Goal: Book appointment/travel/reservation

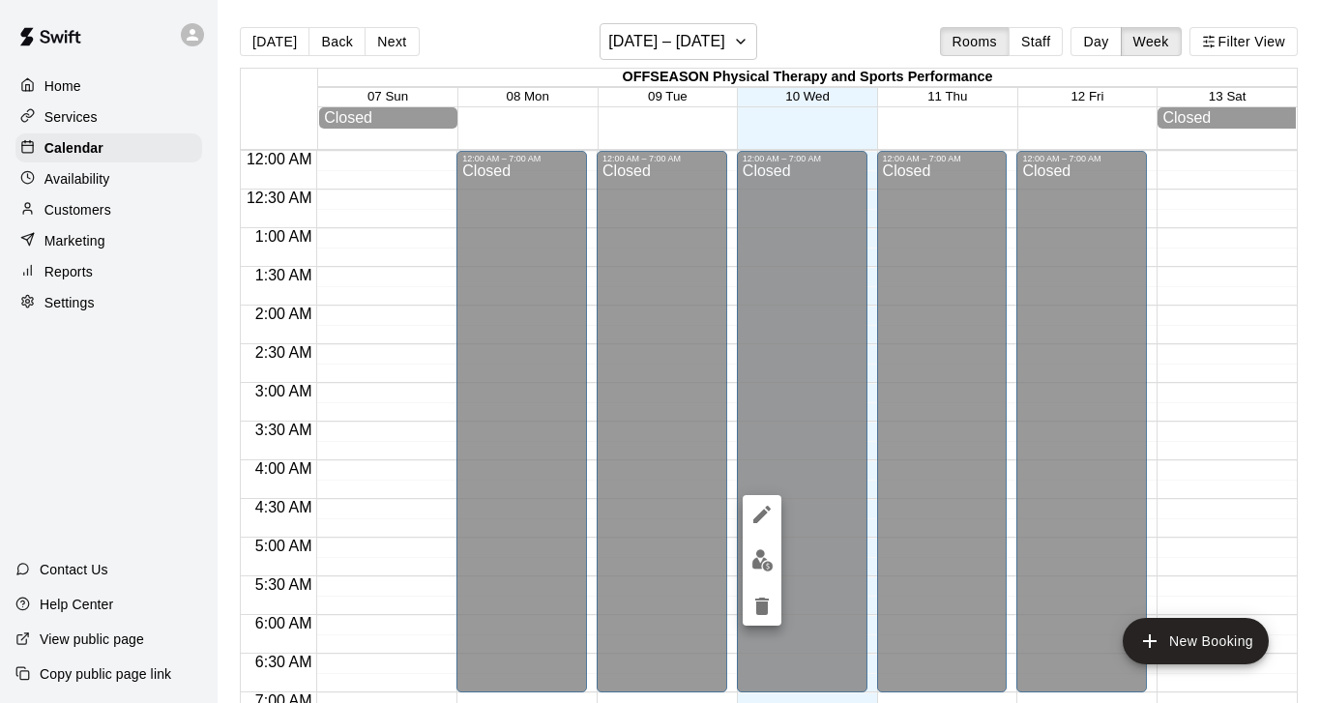
scroll to position [999, 0]
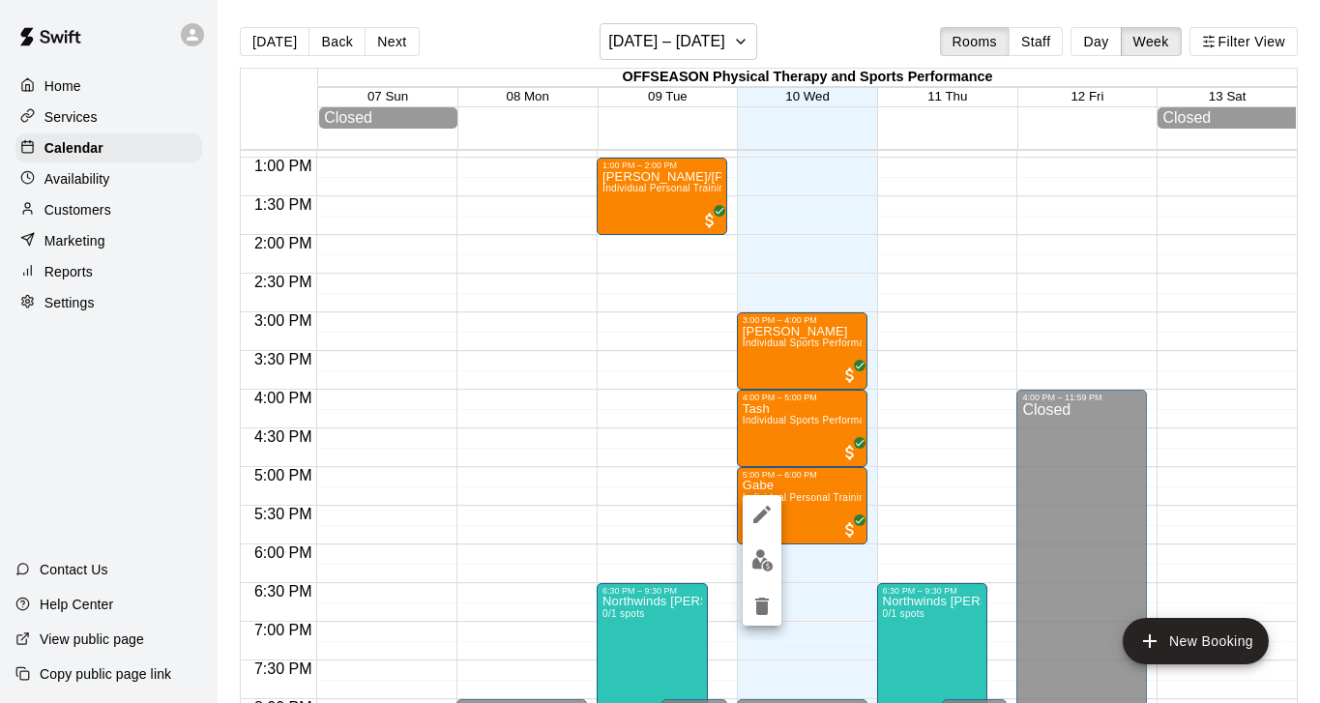
click at [817, 226] on div at bounding box center [660, 351] width 1320 height 703
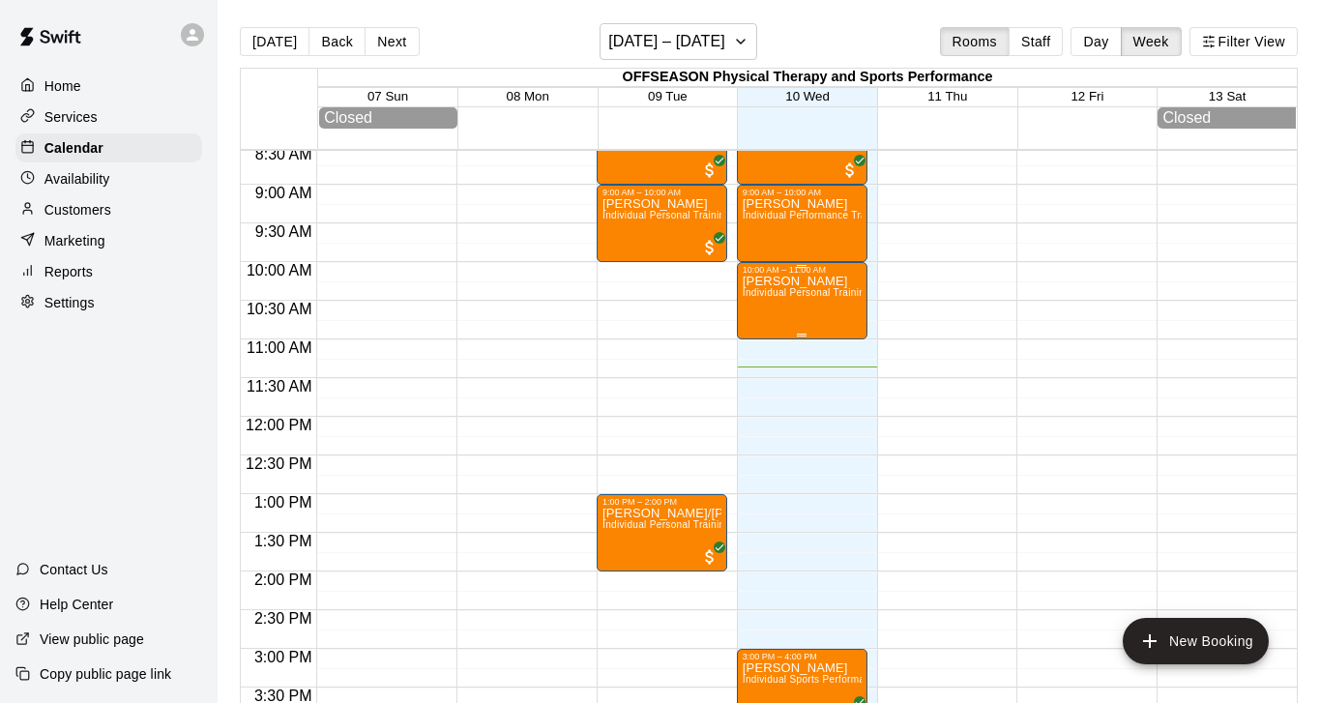
scroll to position [632, 0]
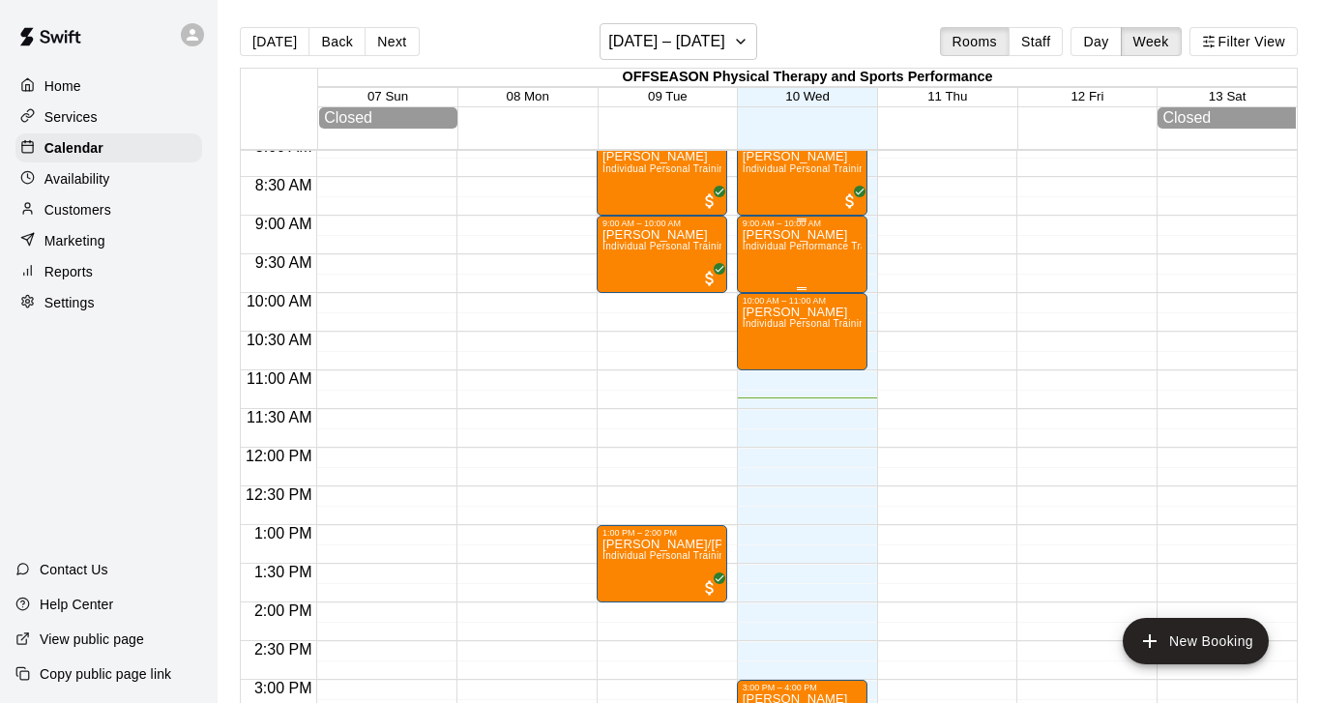
click at [806, 273] on div "[PERSON_NAME] Individual Performance Training- Referral Rate" at bounding box center [802, 579] width 119 height 703
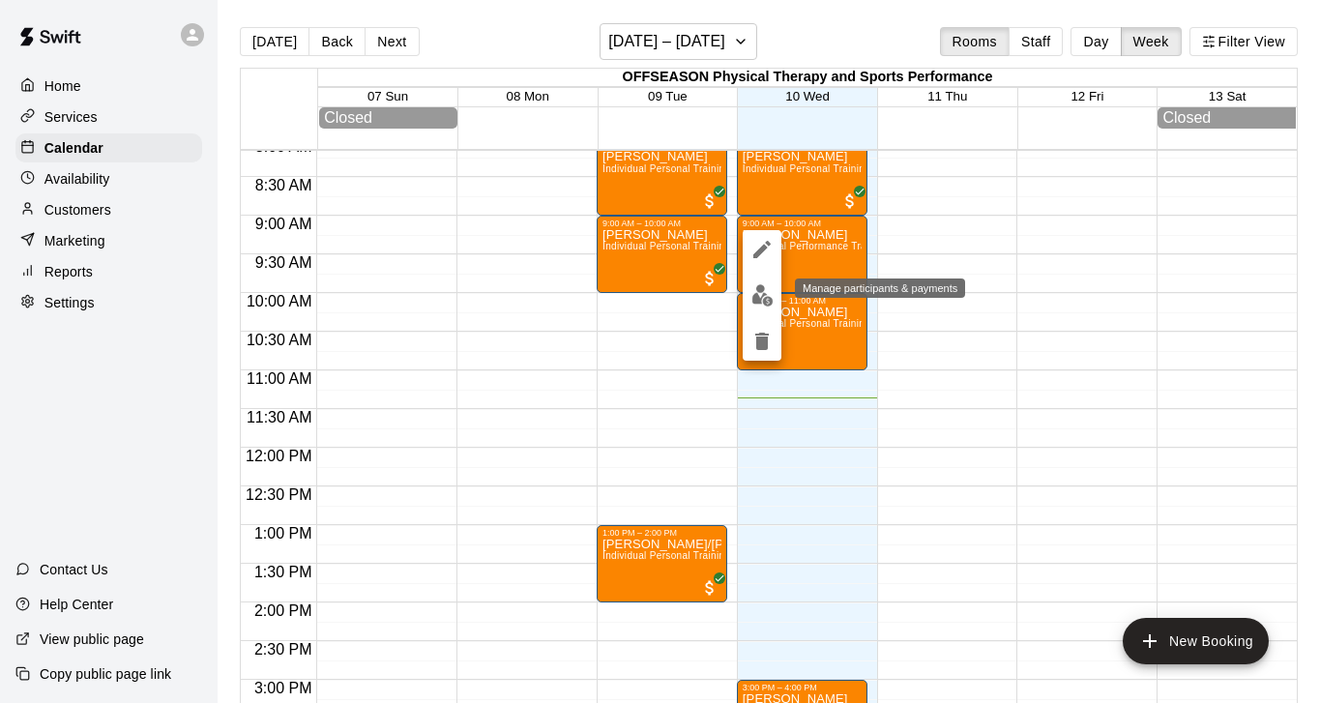
click at [766, 289] on img "edit" at bounding box center [762, 295] width 22 height 22
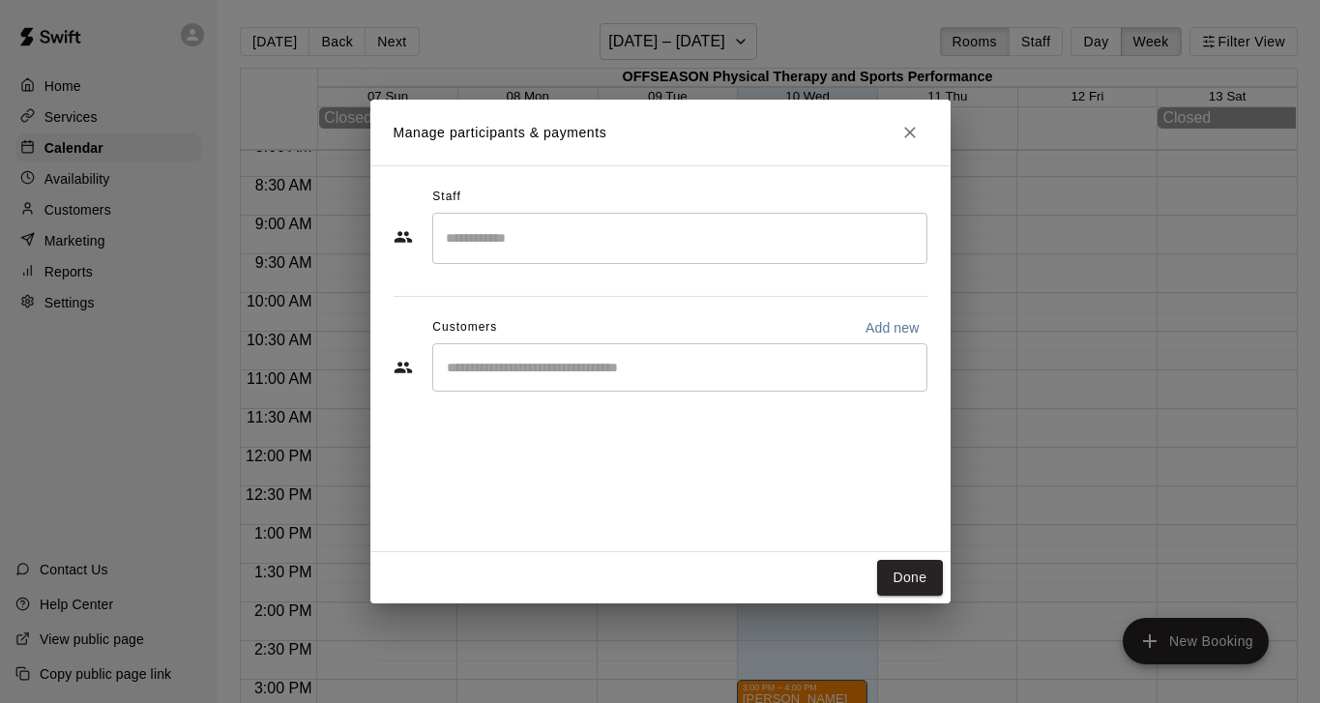
click at [568, 376] on input "Start typing to search customers..." at bounding box center [680, 367] width 478 height 19
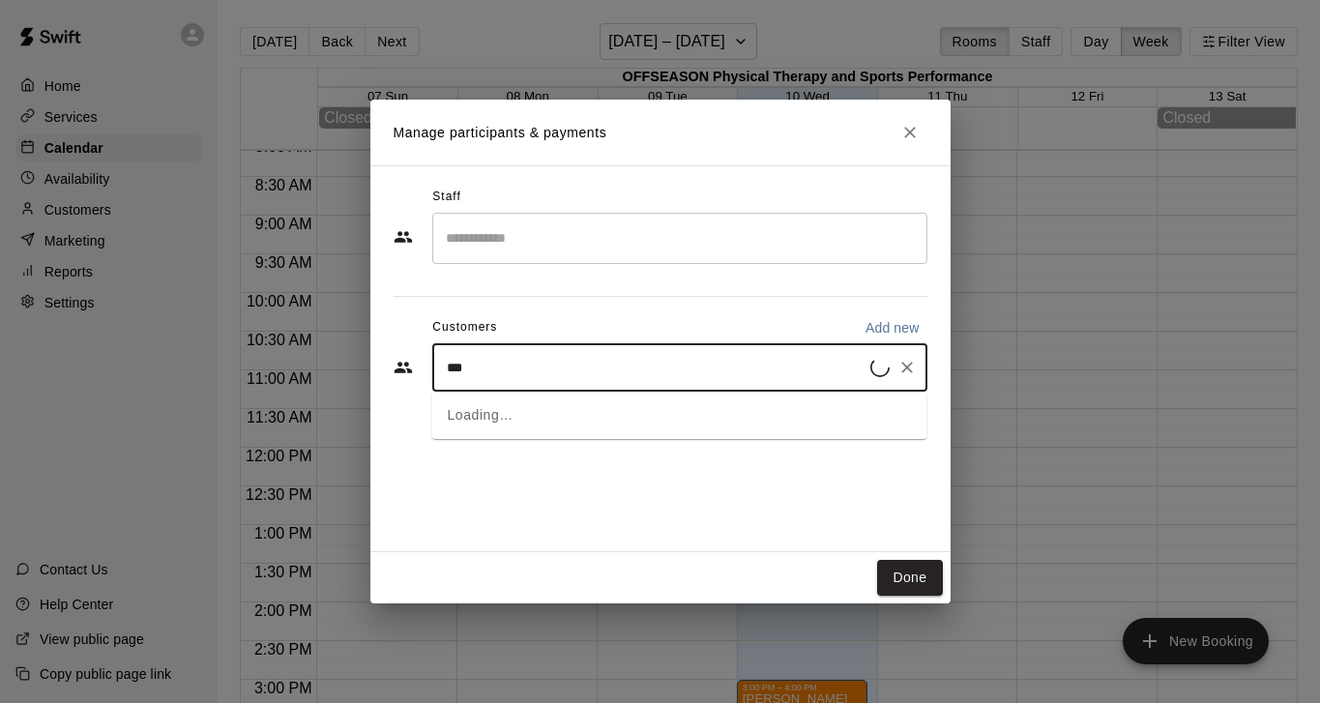
type input "****"
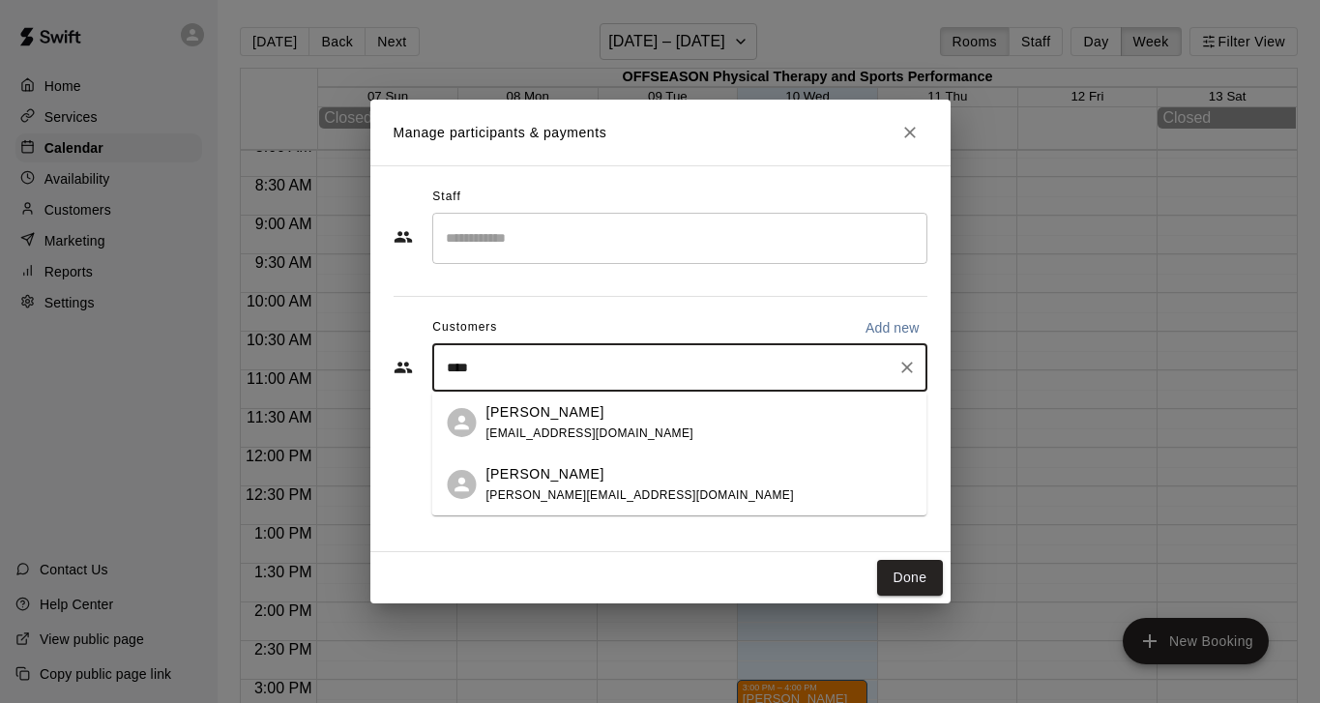
click at [502, 492] on span "[PERSON_NAME][EMAIL_ADDRESS][DOMAIN_NAME]" at bounding box center [640, 495] width 308 height 14
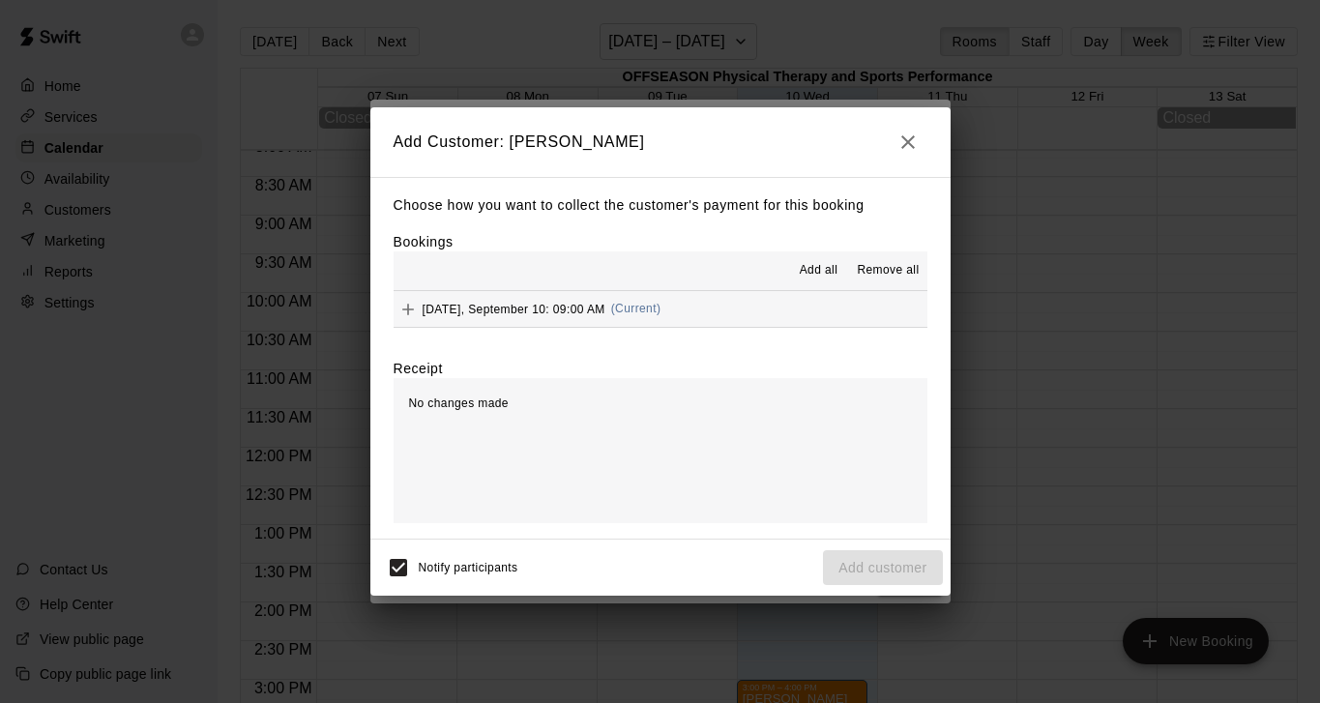
click at [407, 307] on icon "Add" at bounding box center [408, 310] width 12 height 12
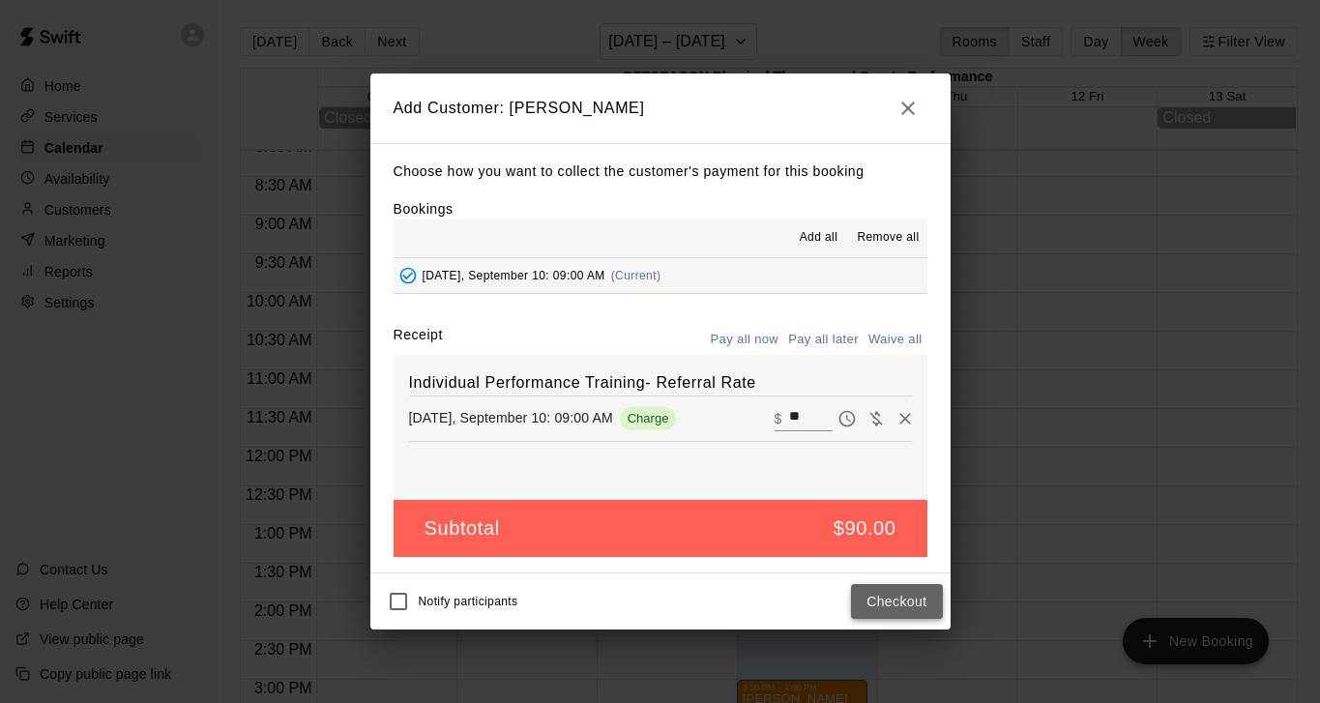
click at [913, 609] on button "Checkout" at bounding box center [896, 602] width 91 height 36
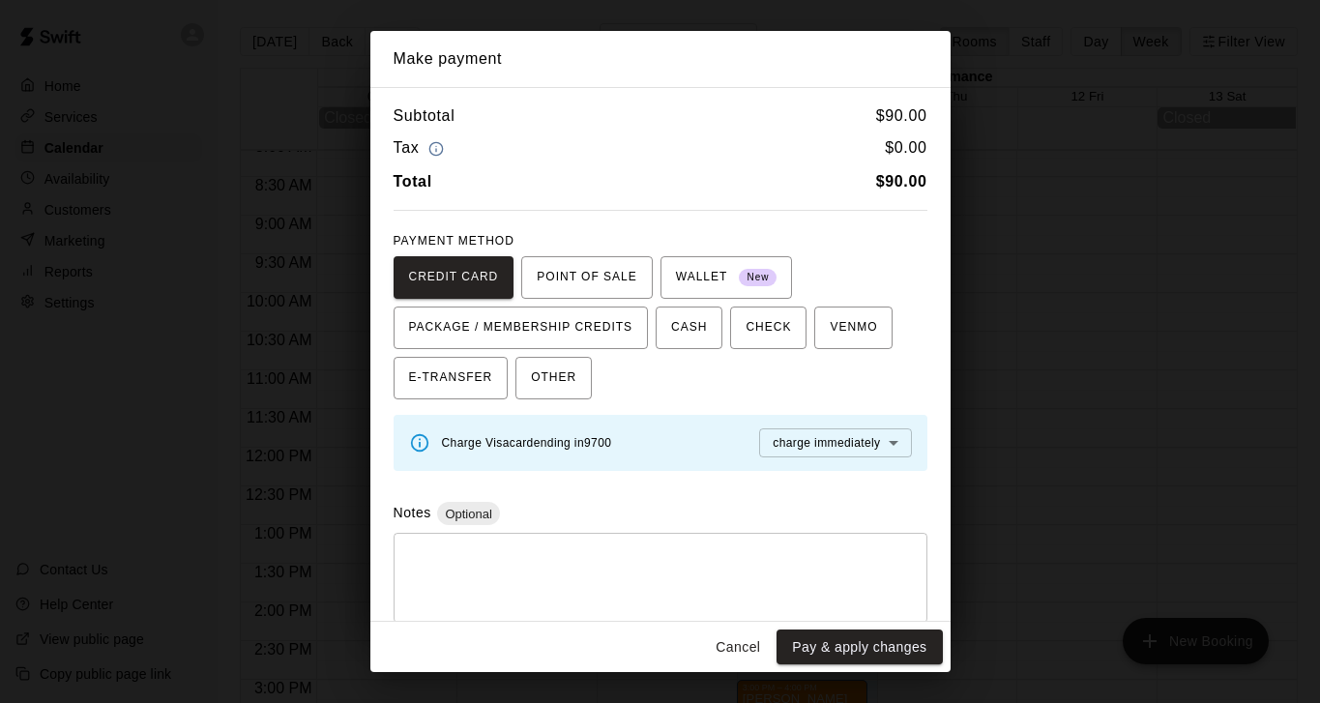
click at [890, 647] on button "Pay & apply changes" at bounding box center [859, 648] width 165 height 36
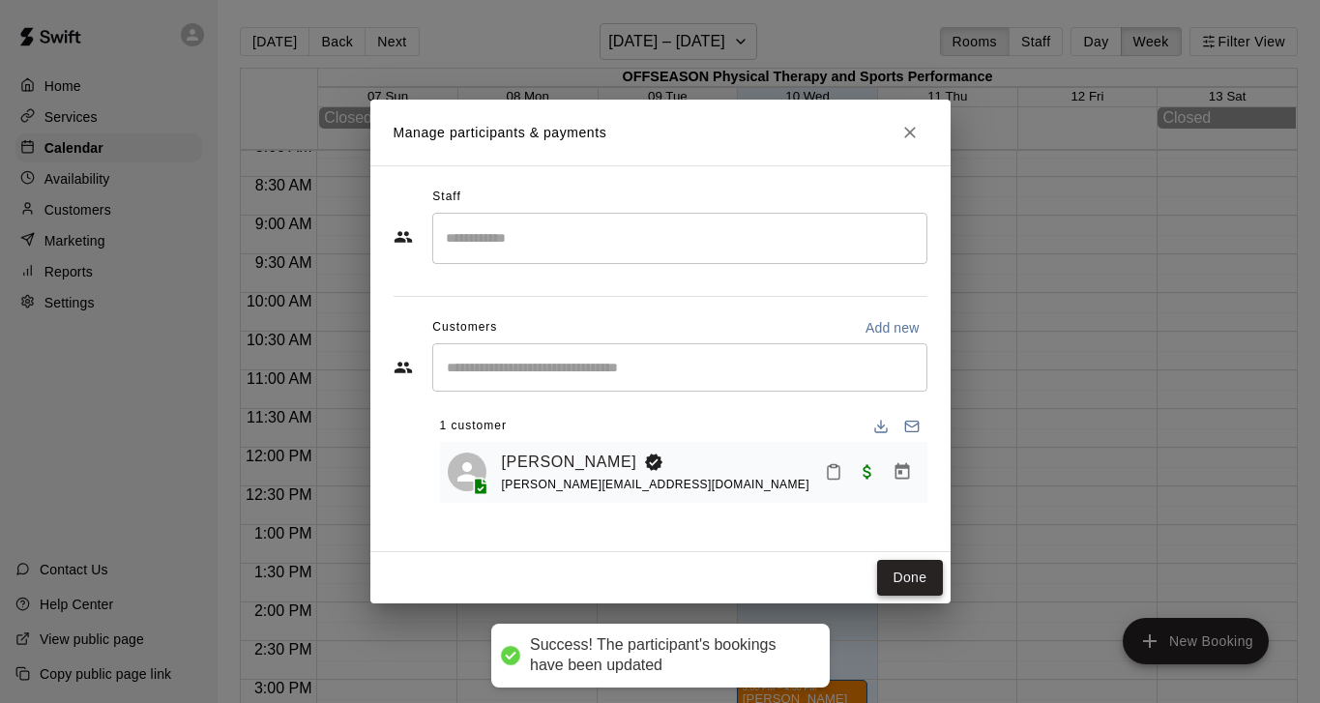
click at [933, 568] on button "Done" at bounding box center [909, 578] width 65 height 36
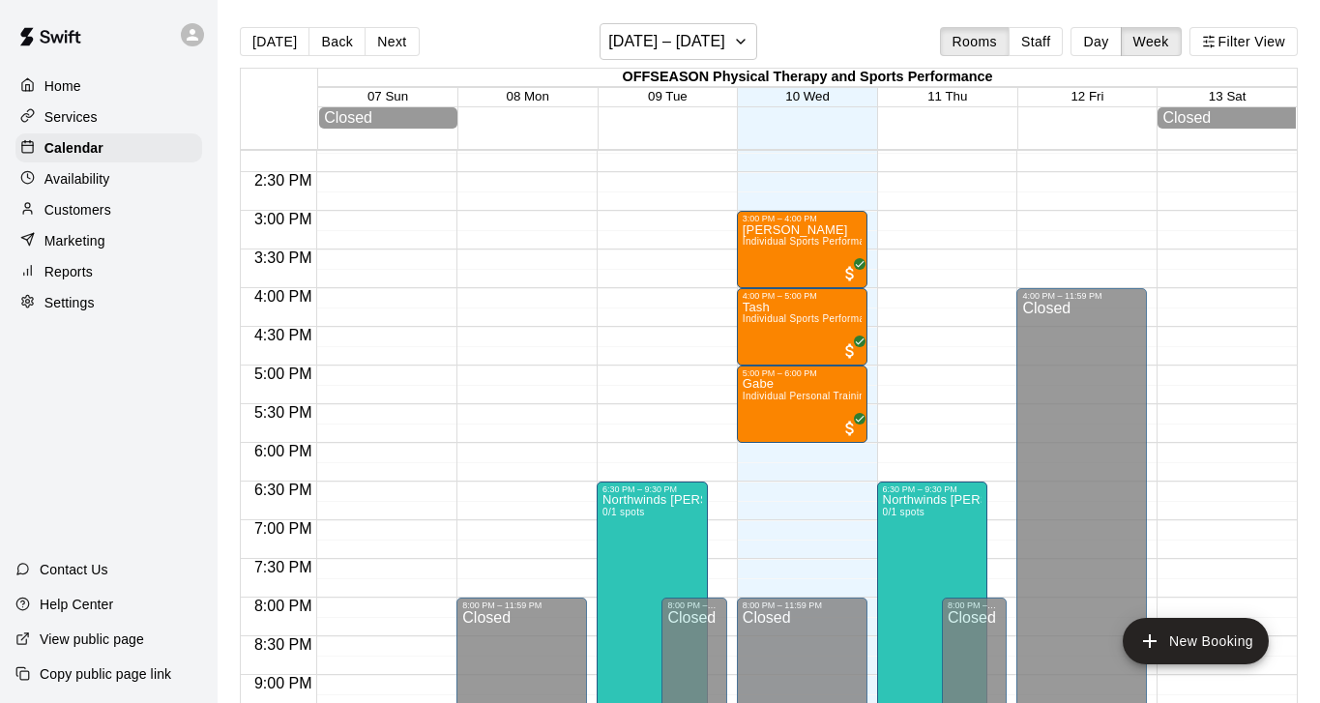
scroll to position [1099, 0]
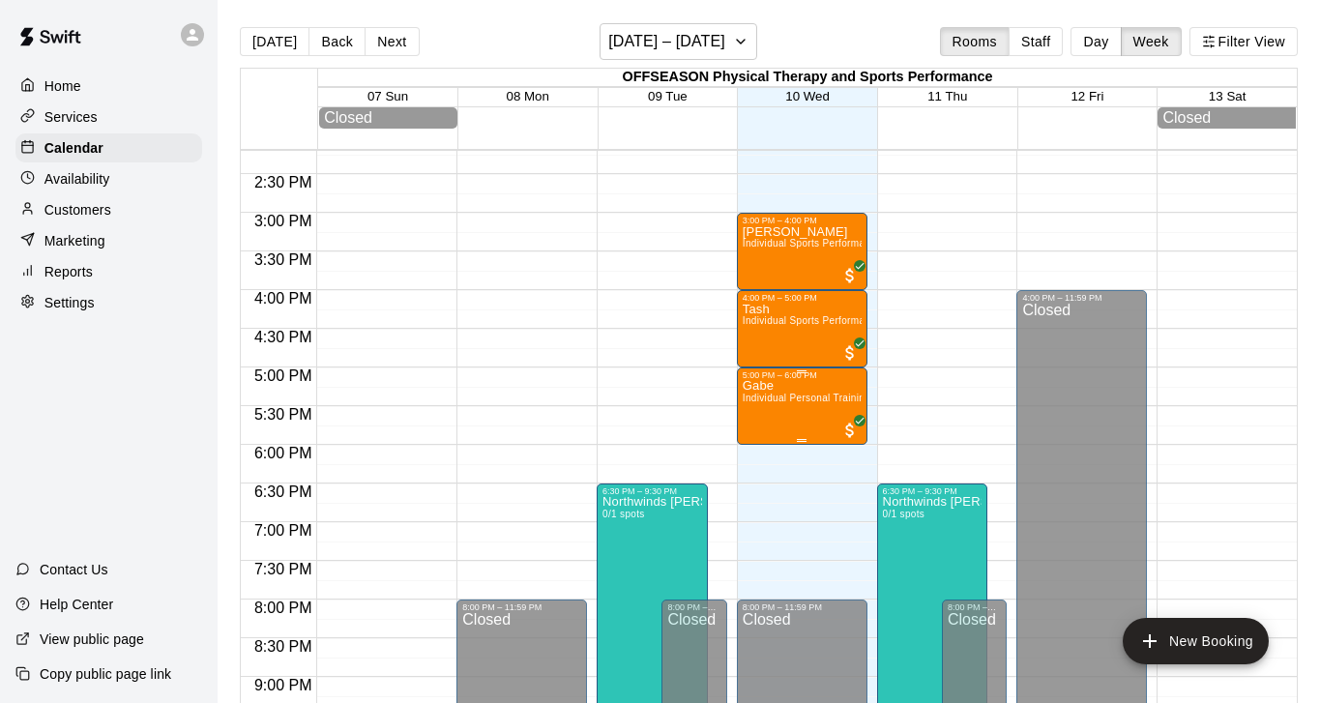
click at [752, 410] on icon "edit" at bounding box center [761, 401] width 23 height 23
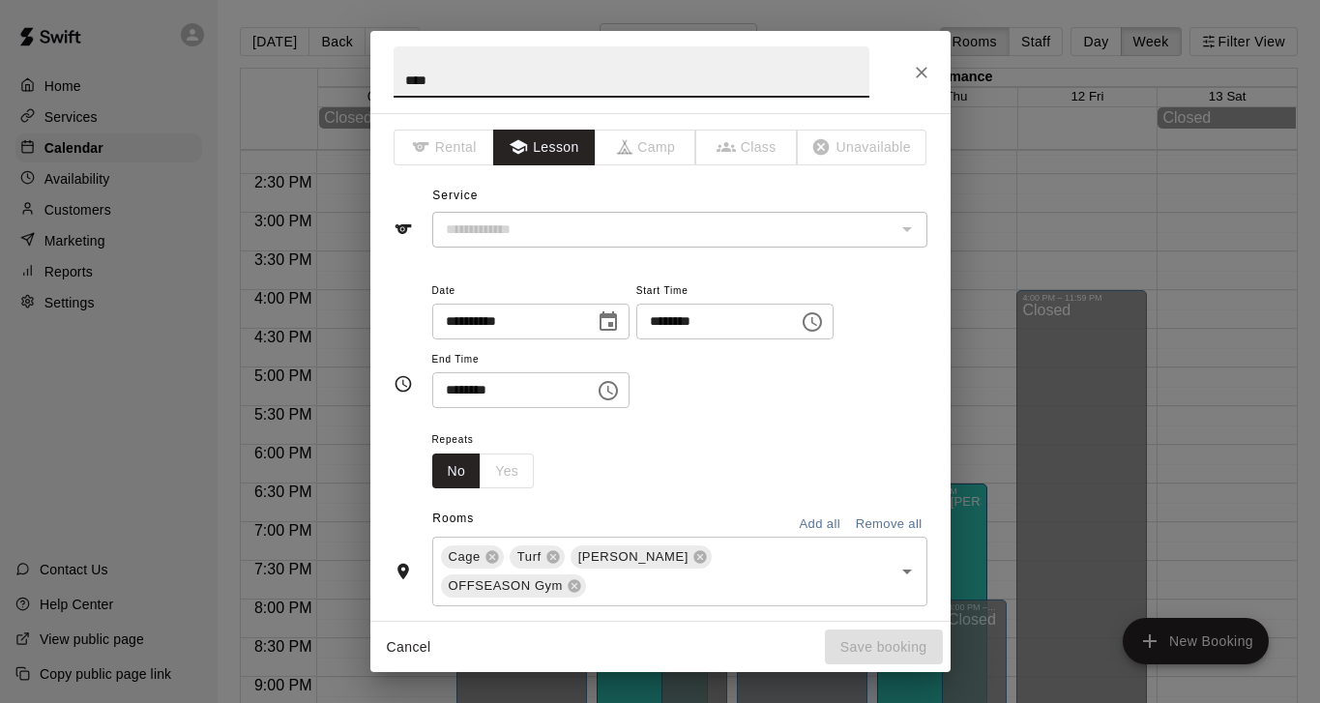
type input "**********"
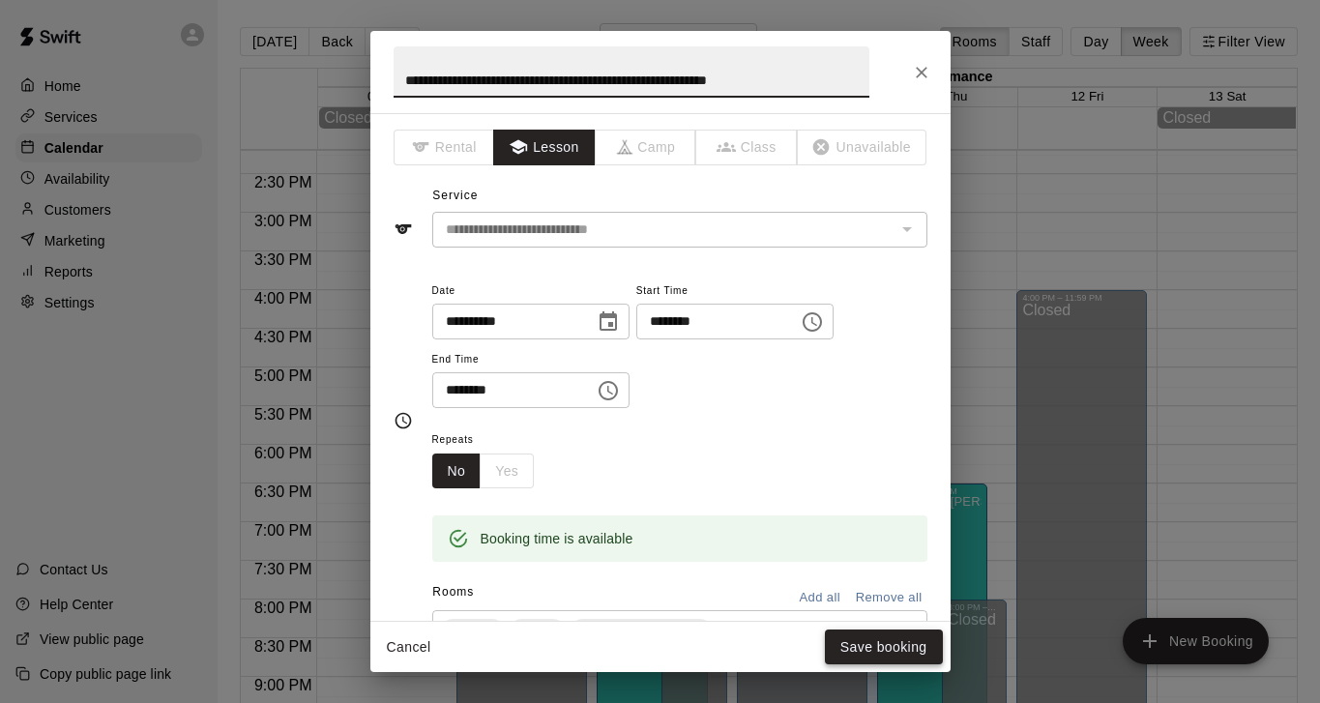
type input "**********"
click at [872, 639] on button "Save booking" at bounding box center [884, 648] width 118 height 36
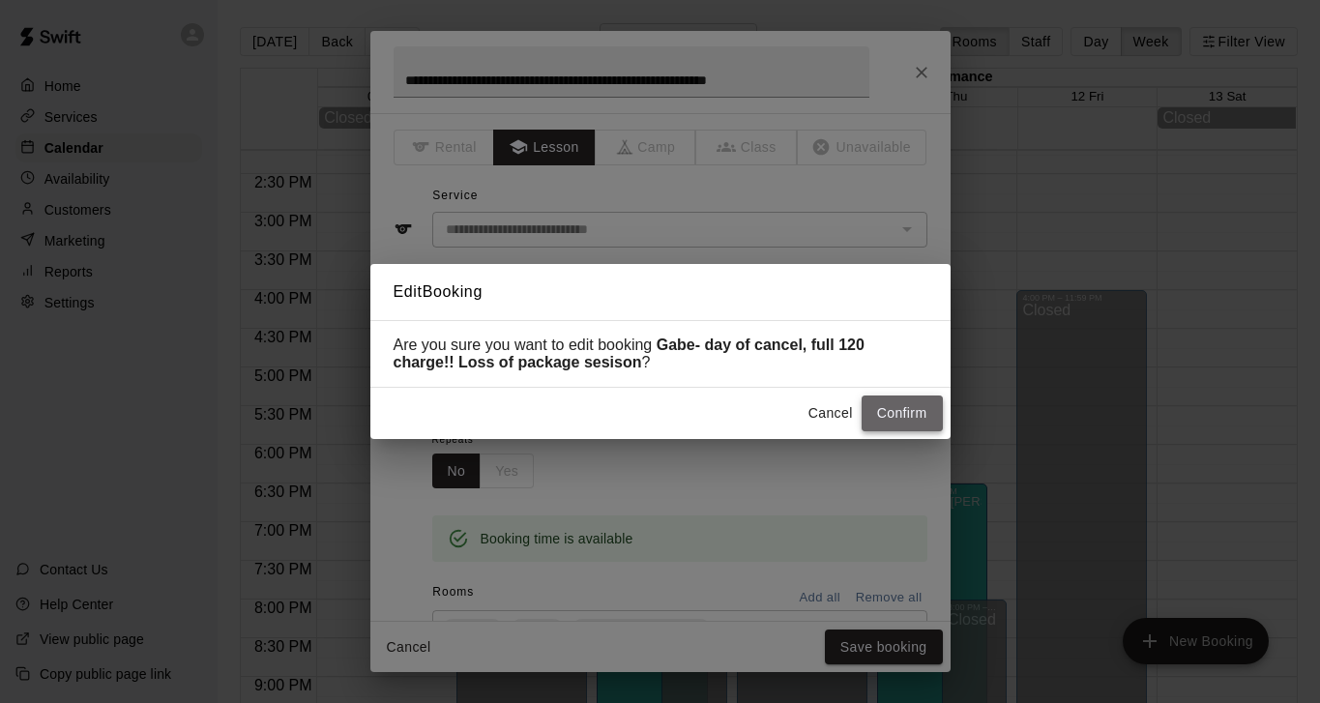
click at [891, 410] on button "Confirm" at bounding box center [902, 414] width 81 height 36
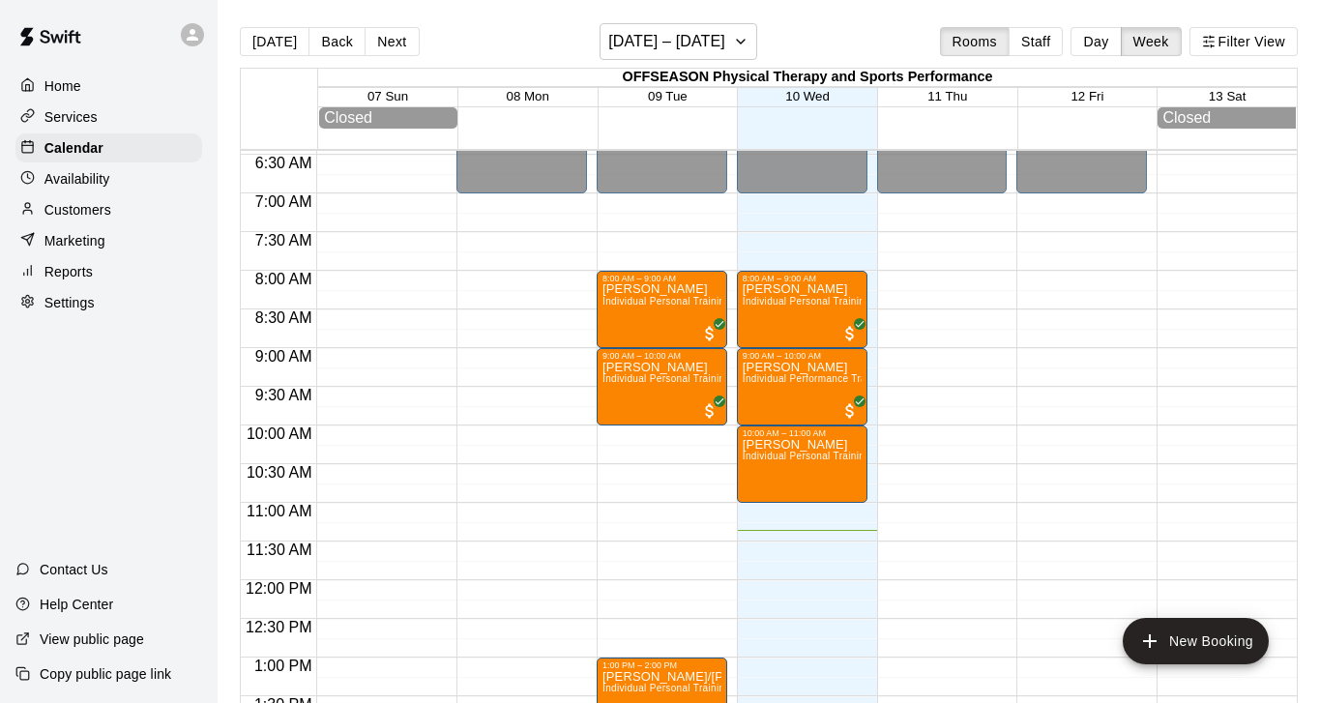
scroll to position [499, 0]
